Goal: Information Seeking & Learning: Learn about a topic

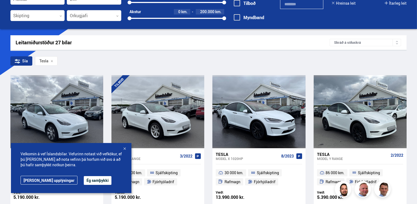
scroll to position [55, 0]
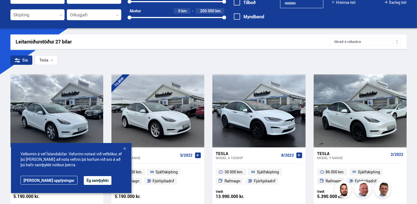
click at [84, 180] on button "Ég samþykki" at bounding box center [98, 180] width 28 height 9
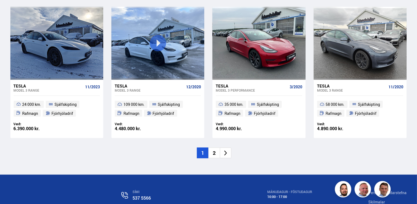
scroll to position [821, 0]
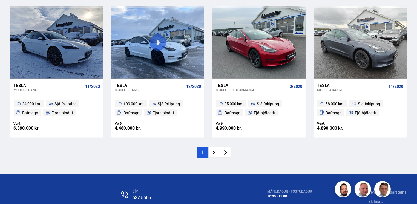
click at [214, 149] on li "2" at bounding box center [213, 152] width 11 height 11
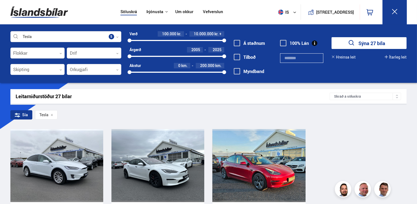
click at [214, 149] on div at bounding box center [221, 165] width 19 height 73
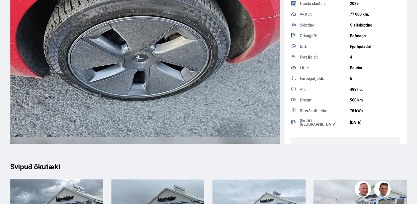
scroll to position [5881, 0]
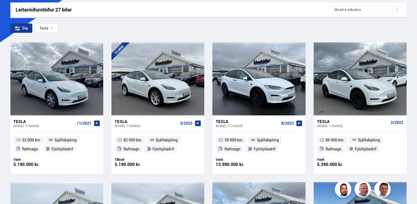
scroll to position [88, 0]
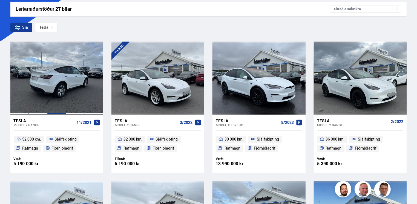
click at [48, 75] on div at bounding box center [56, 78] width 19 height 73
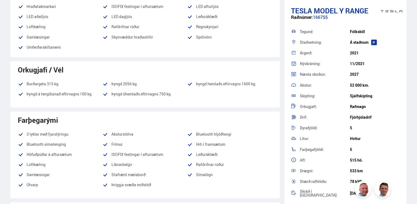
scroll to position [263, 0]
